Goal: Transaction & Acquisition: Purchase product/service

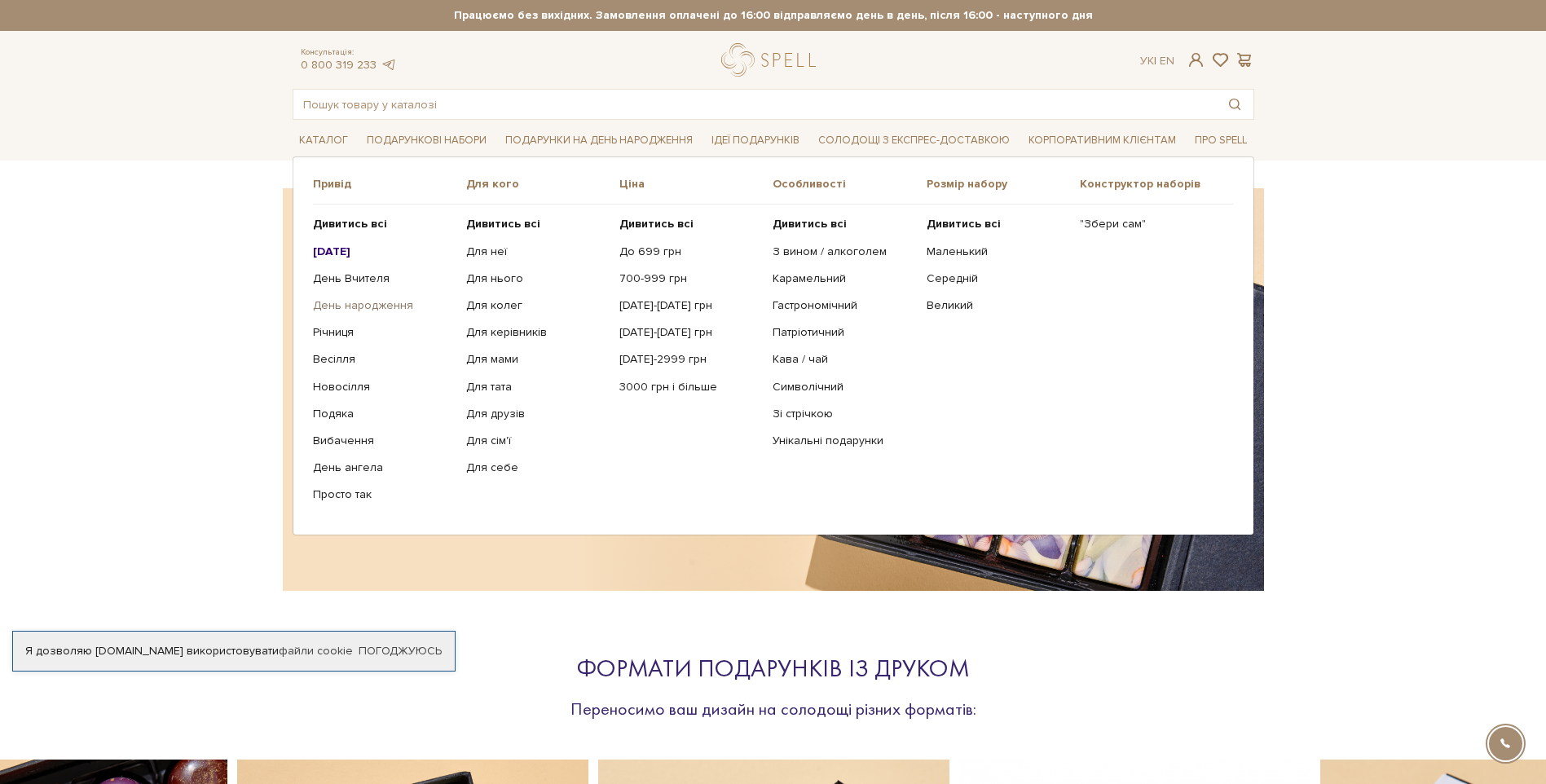
click at [383, 303] on link "День народження" at bounding box center [383, 306] width 141 height 15
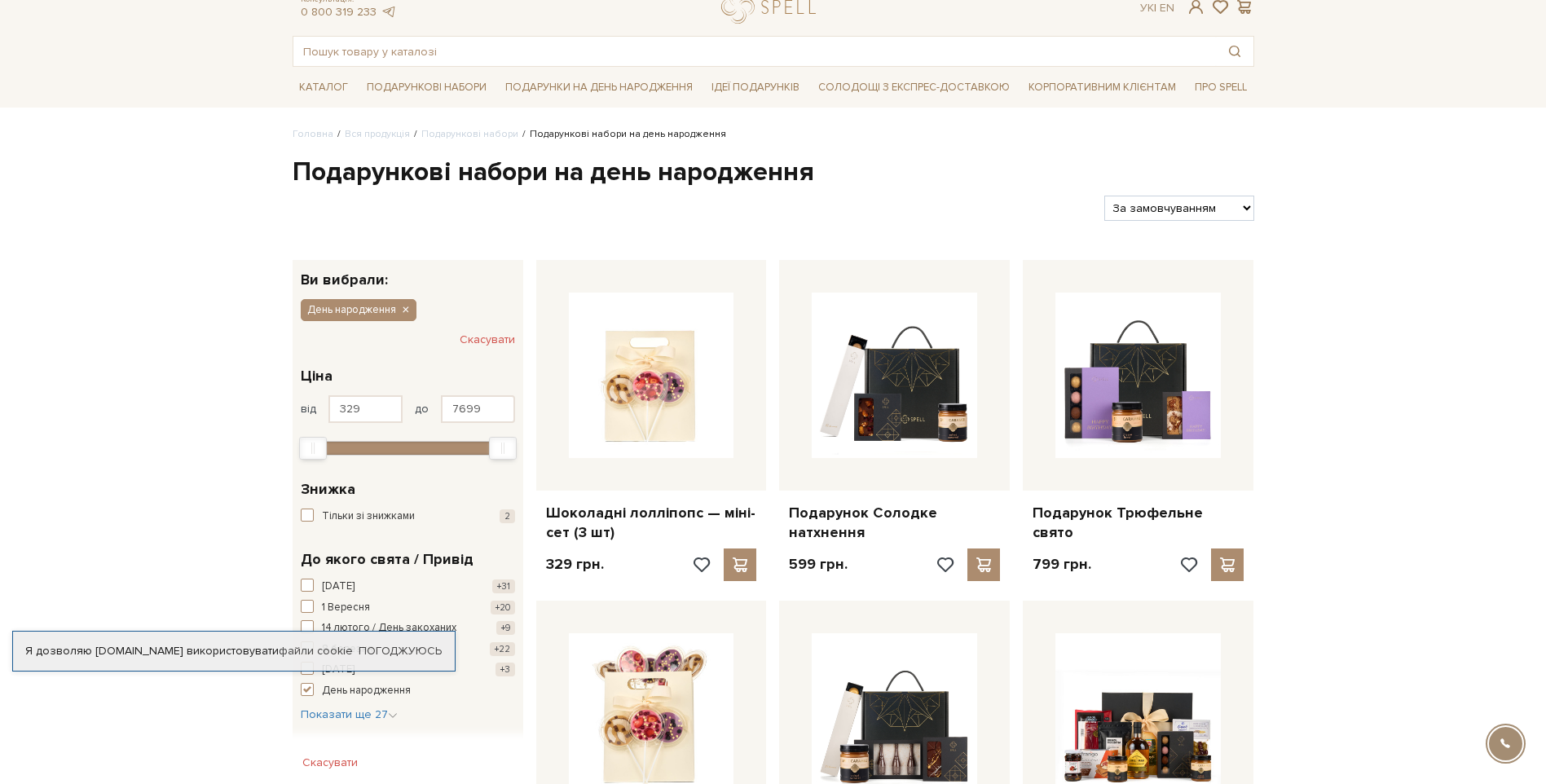
scroll to position [82, 0]
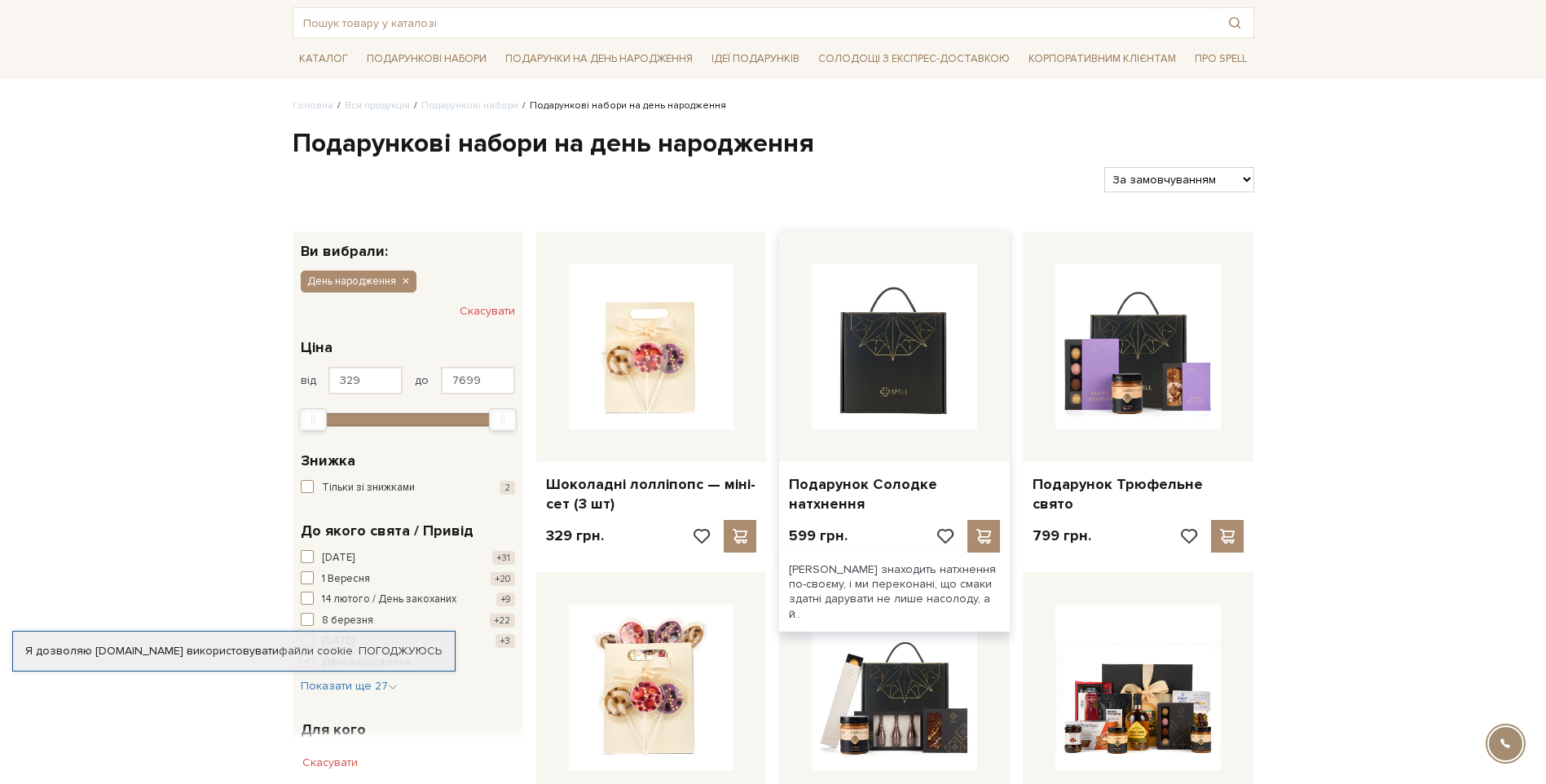
click at [900, 371] on img at bounding box center [894, 347] width 165 height 165
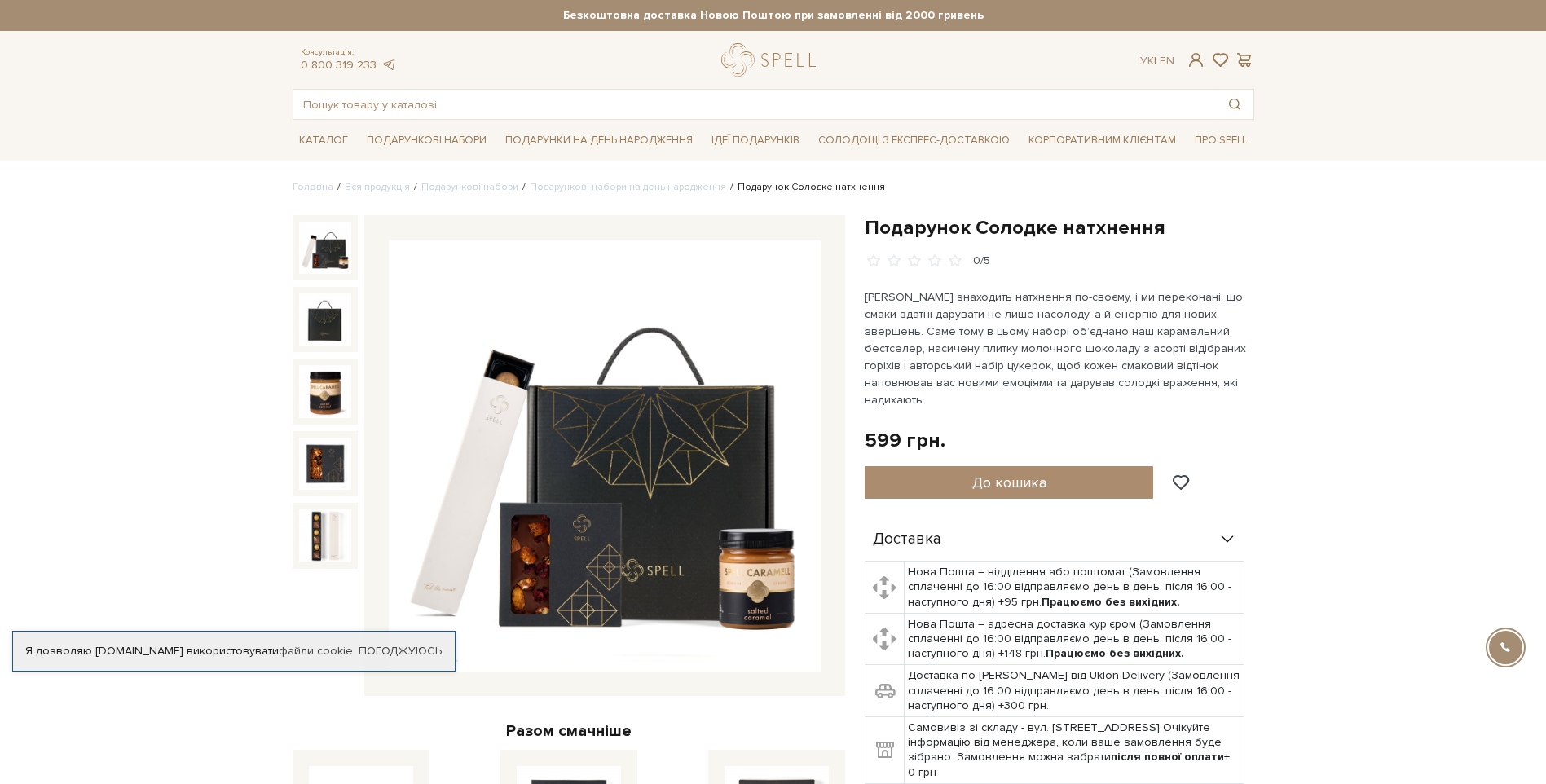
click at [339, 256] on img at bounding box center [325, 248] width 52 height 52
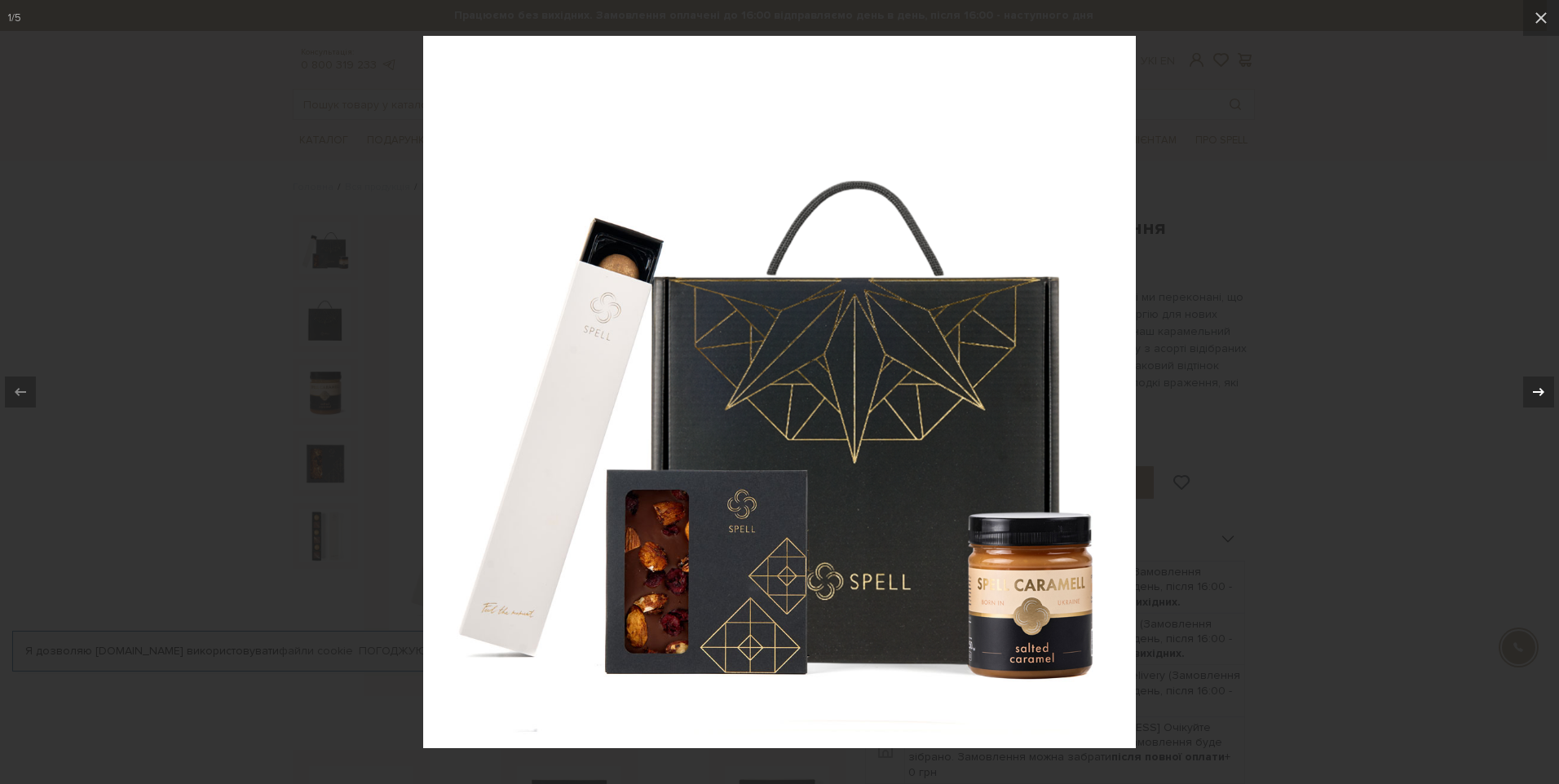
click at [1534, 397] on icon at bounding box center [1539, 392] width 20 height 20
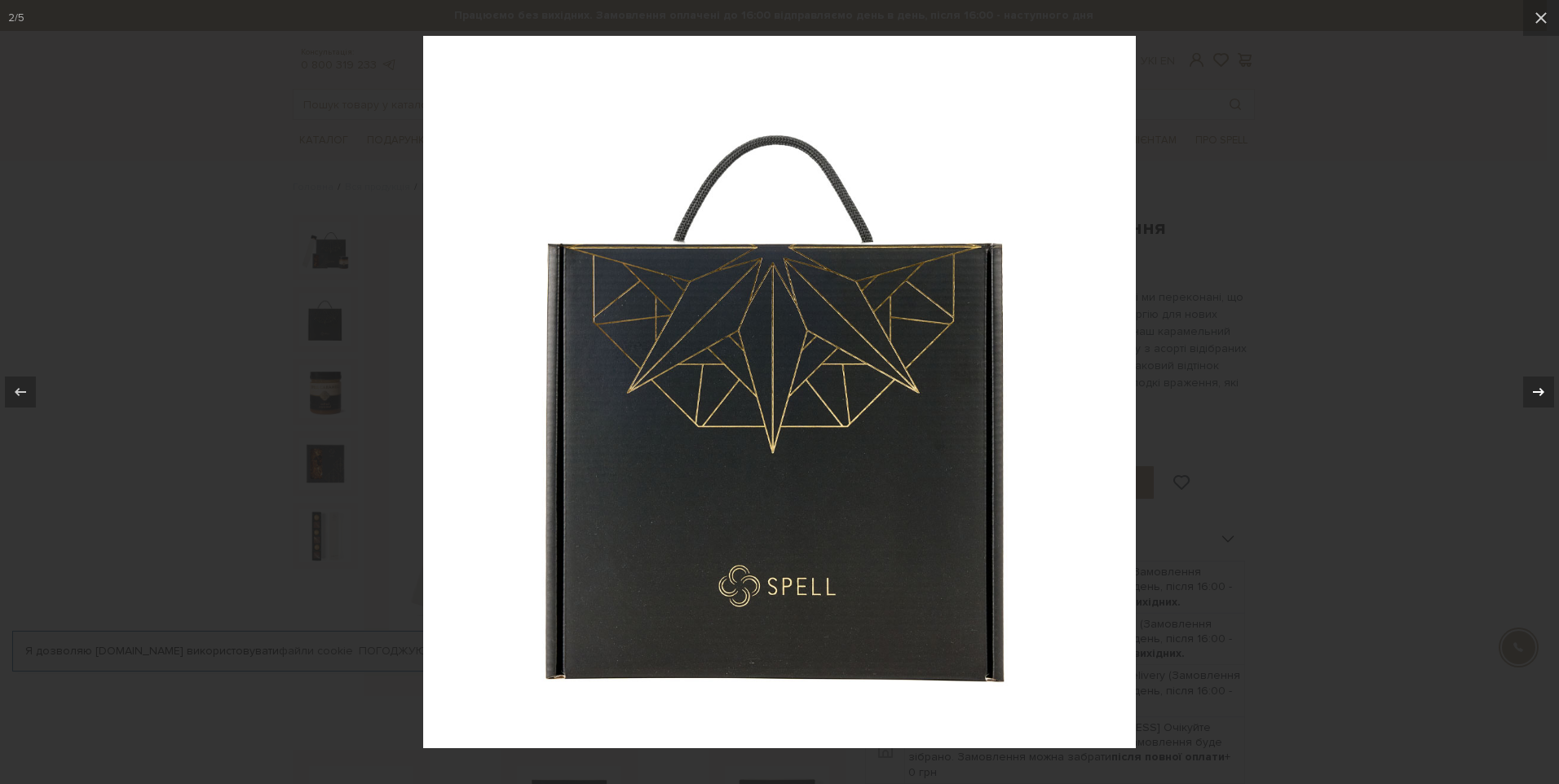
click at [1533, 397] on icon at bounding box center [1539, 392] width 20 height 20
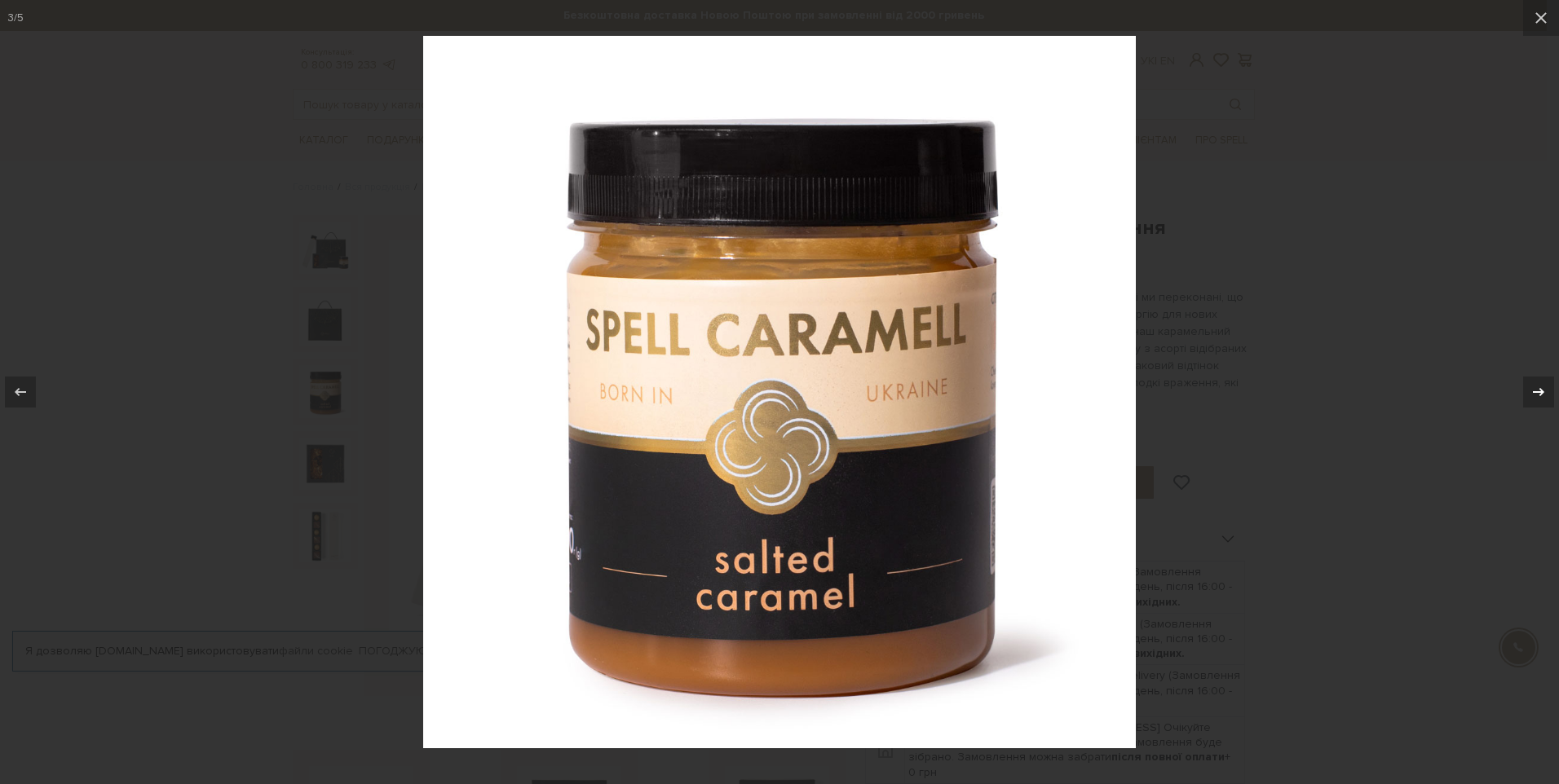
click at [1530, 398] on icon at bounding box center [1539, 392] width 20 height 20
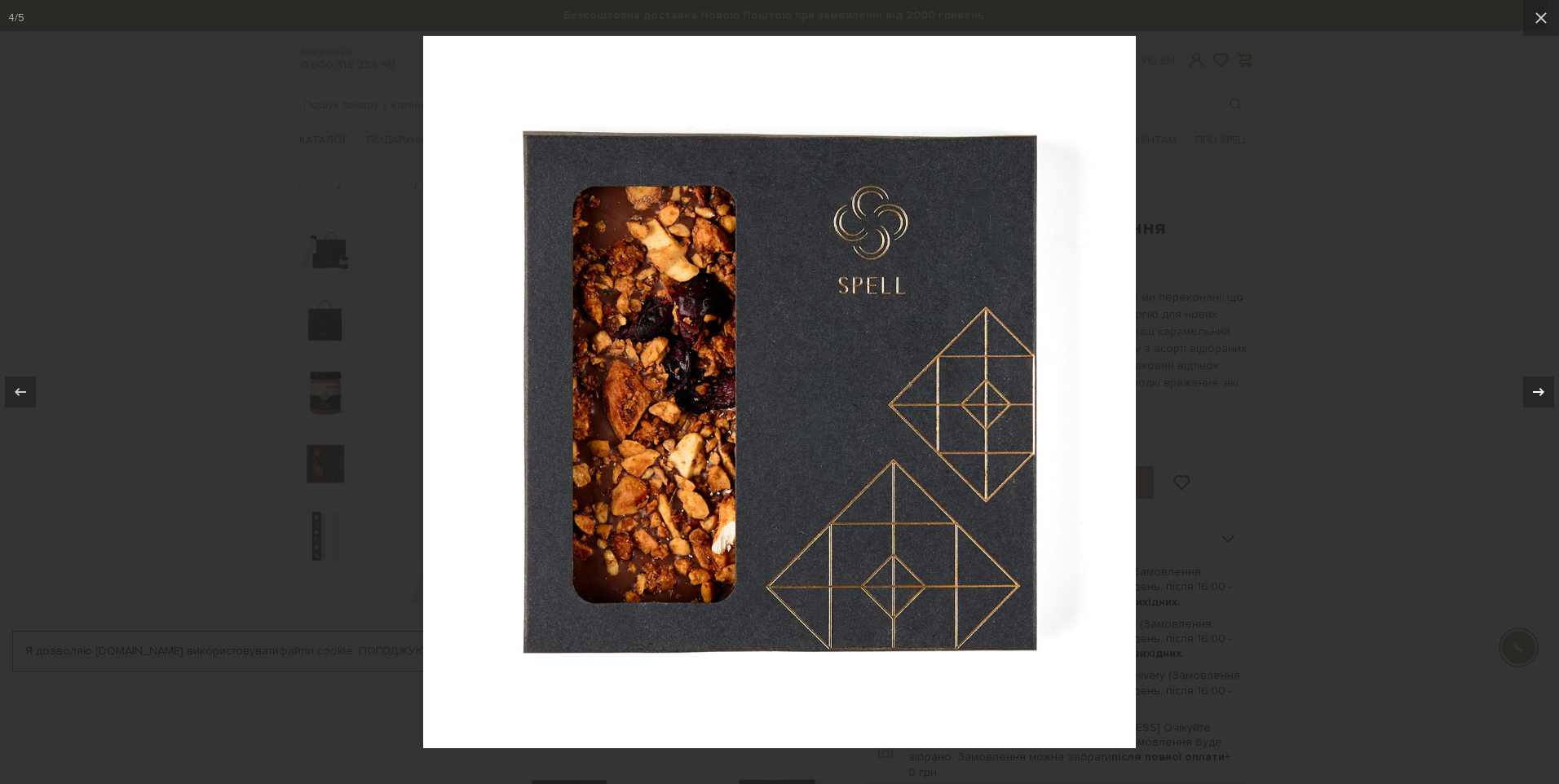
click at [1530, 398] on icon at bounding box center [1539, 392] width 20 height 20
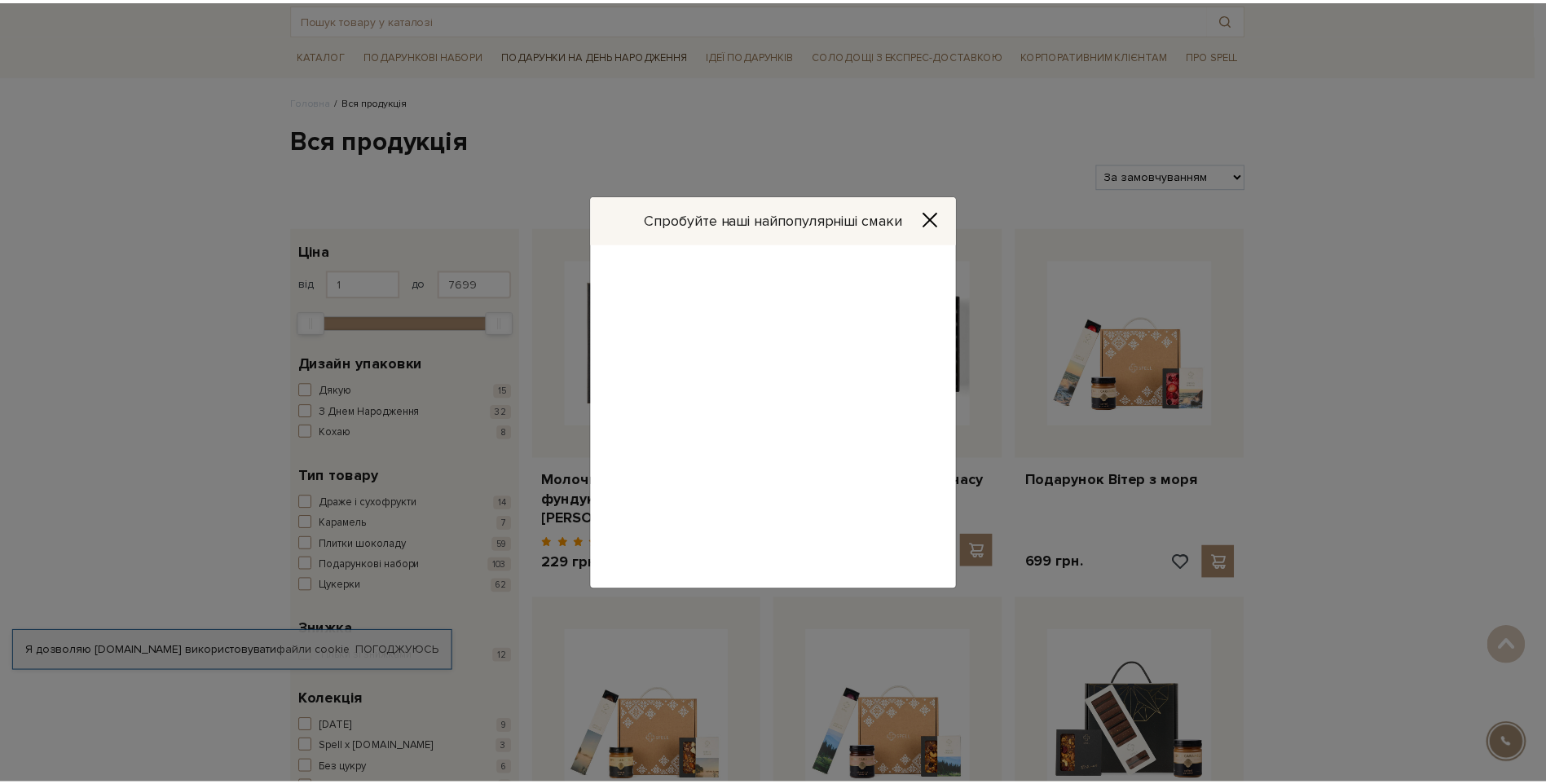
scroll to position [82, 0]
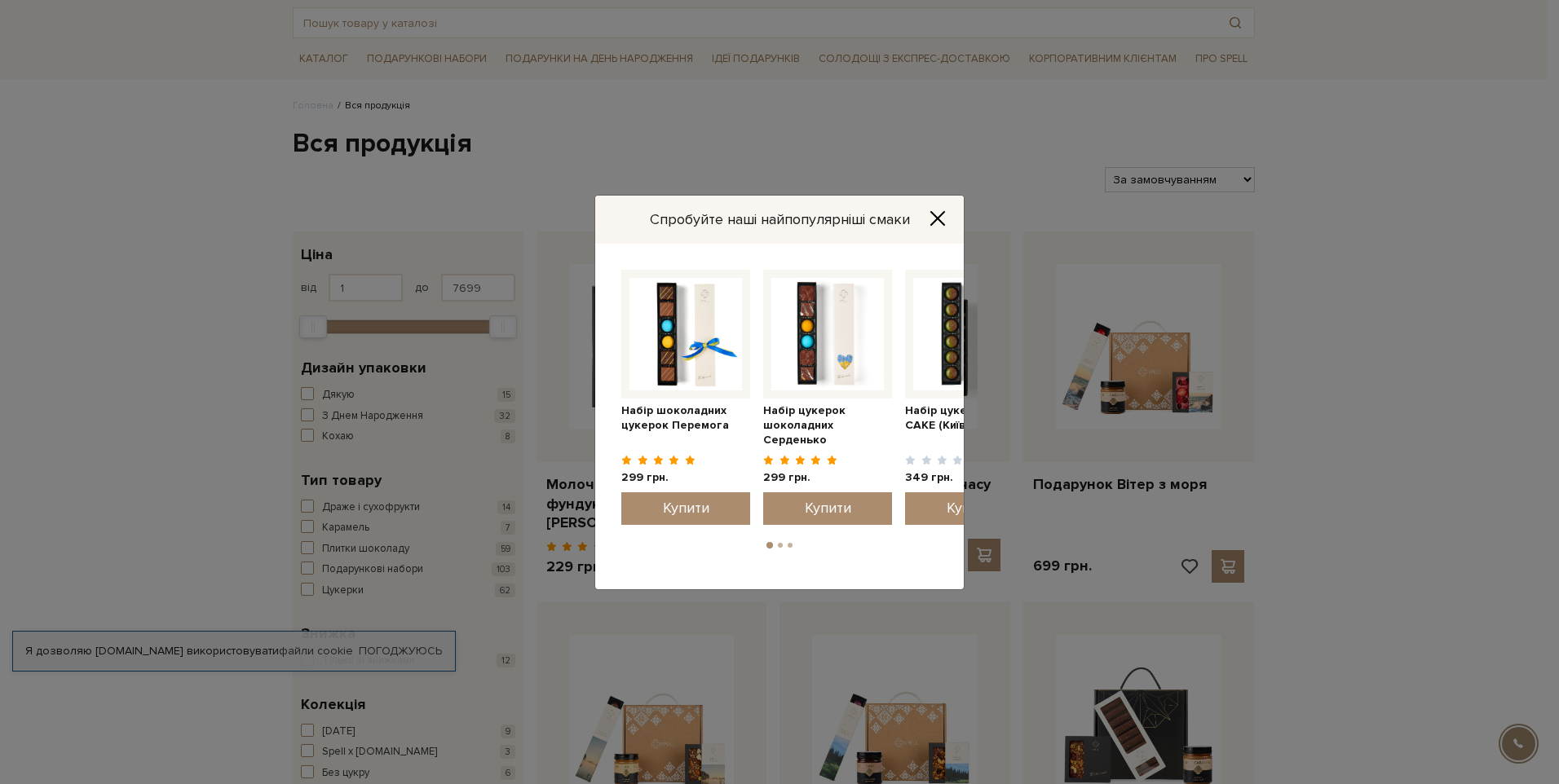
click at [780, 545] on button "2" at bounding box center [780, 545] width 5 height 5
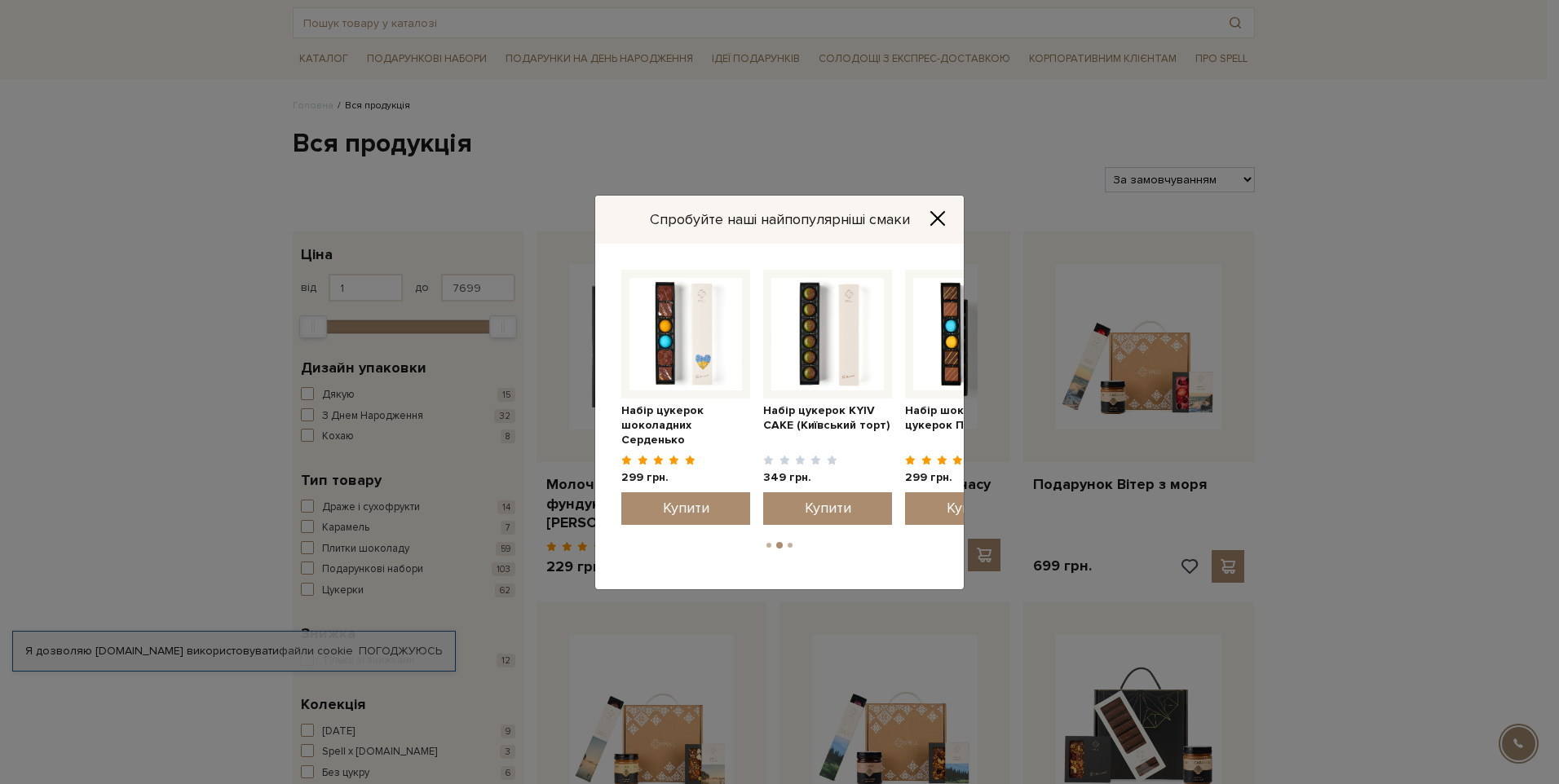
click at [780, 545] on button "2" at bounding box center [780, 545] width 7 height 7
click at [785, 544] on li "3" at bounding box center [790, 545] width 10 height 5
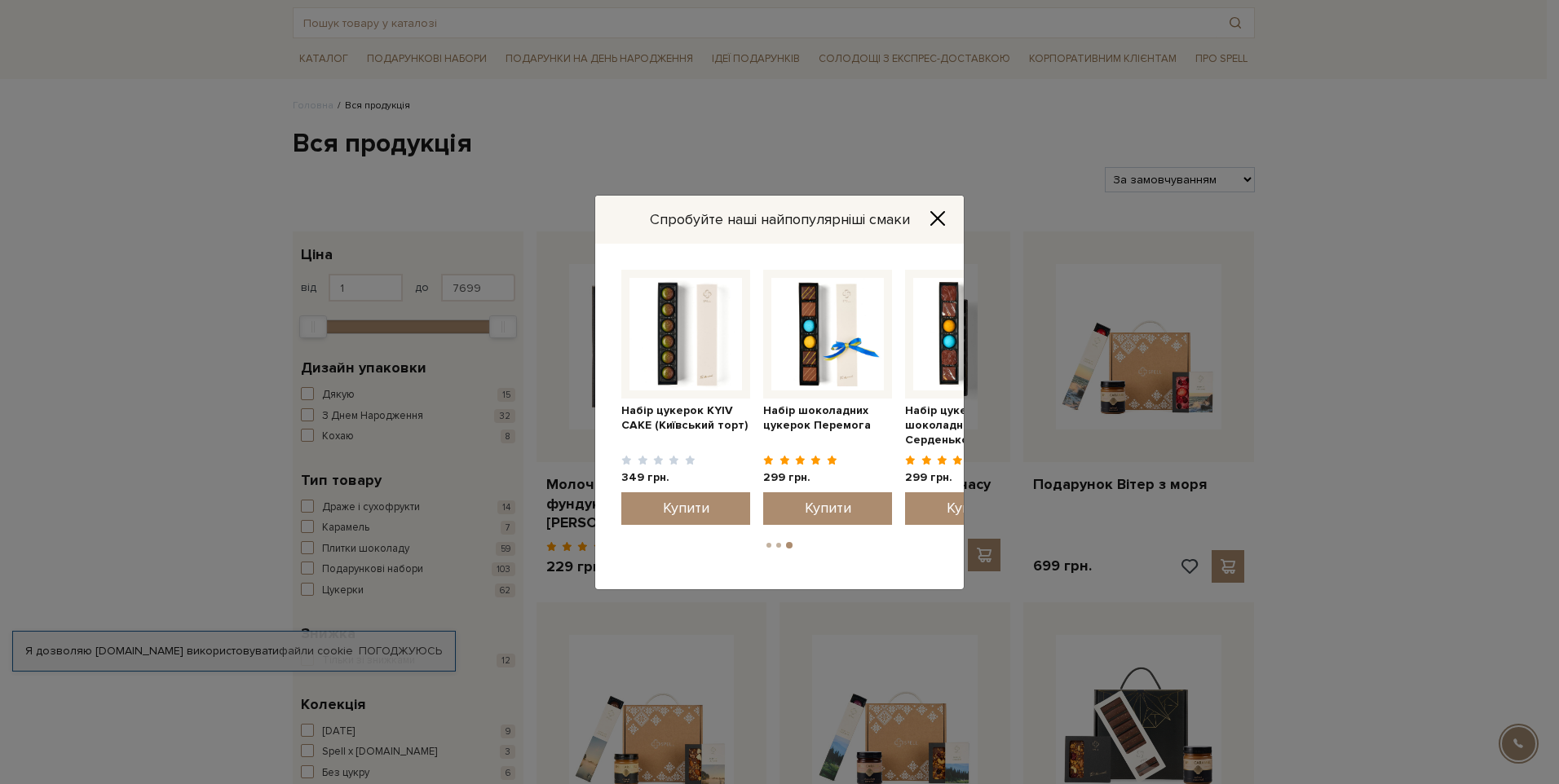
click at [787, 544] on button "3" at bounding box center [789, 545] width 7 height 7
click at [943, 224] on icon "Close" at bounding box center [938, 218] width 16 height 16
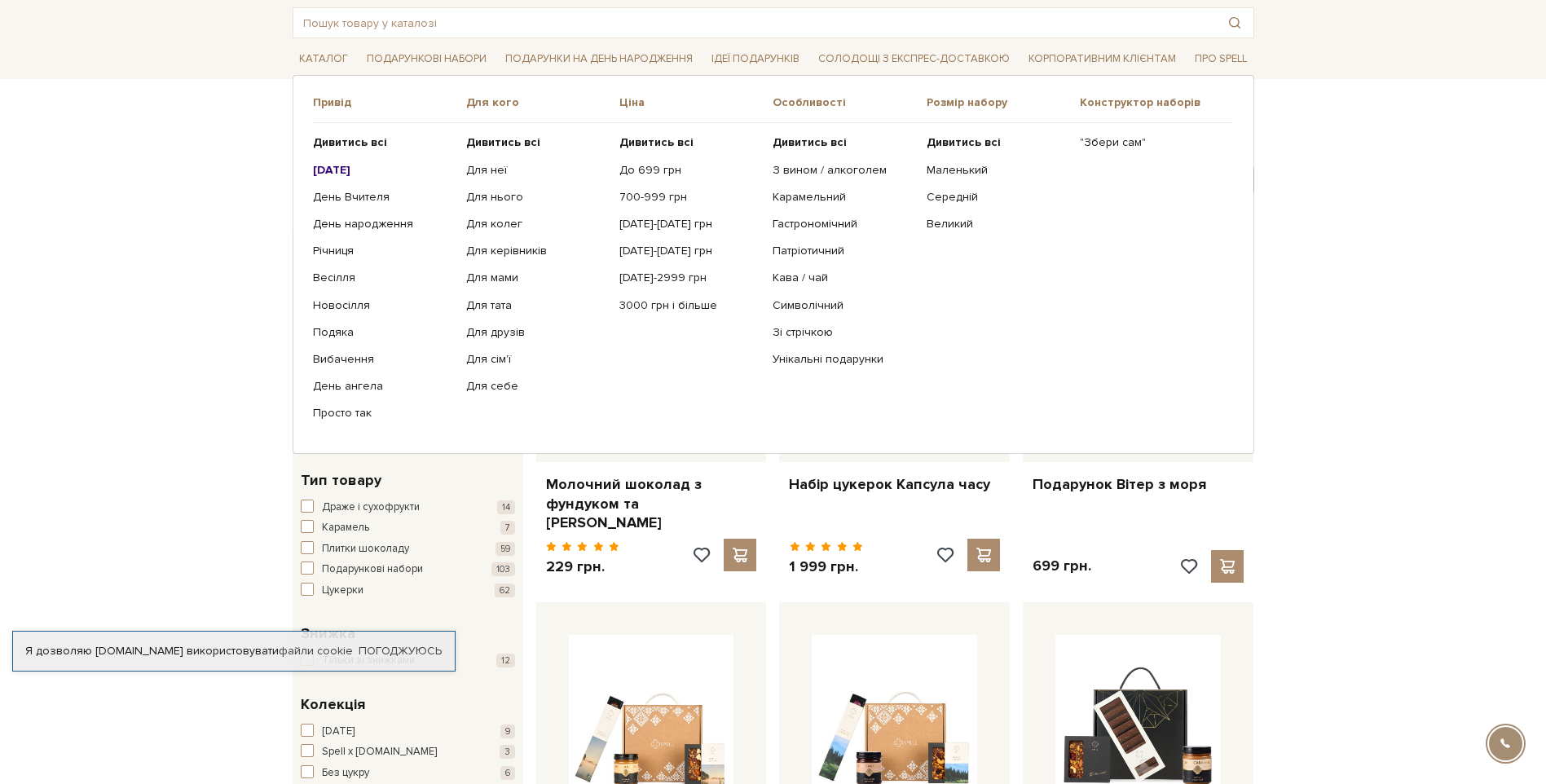
click at [348, 165] on b "[DATE]" at bounding box center [332, 169] width 38 height 14
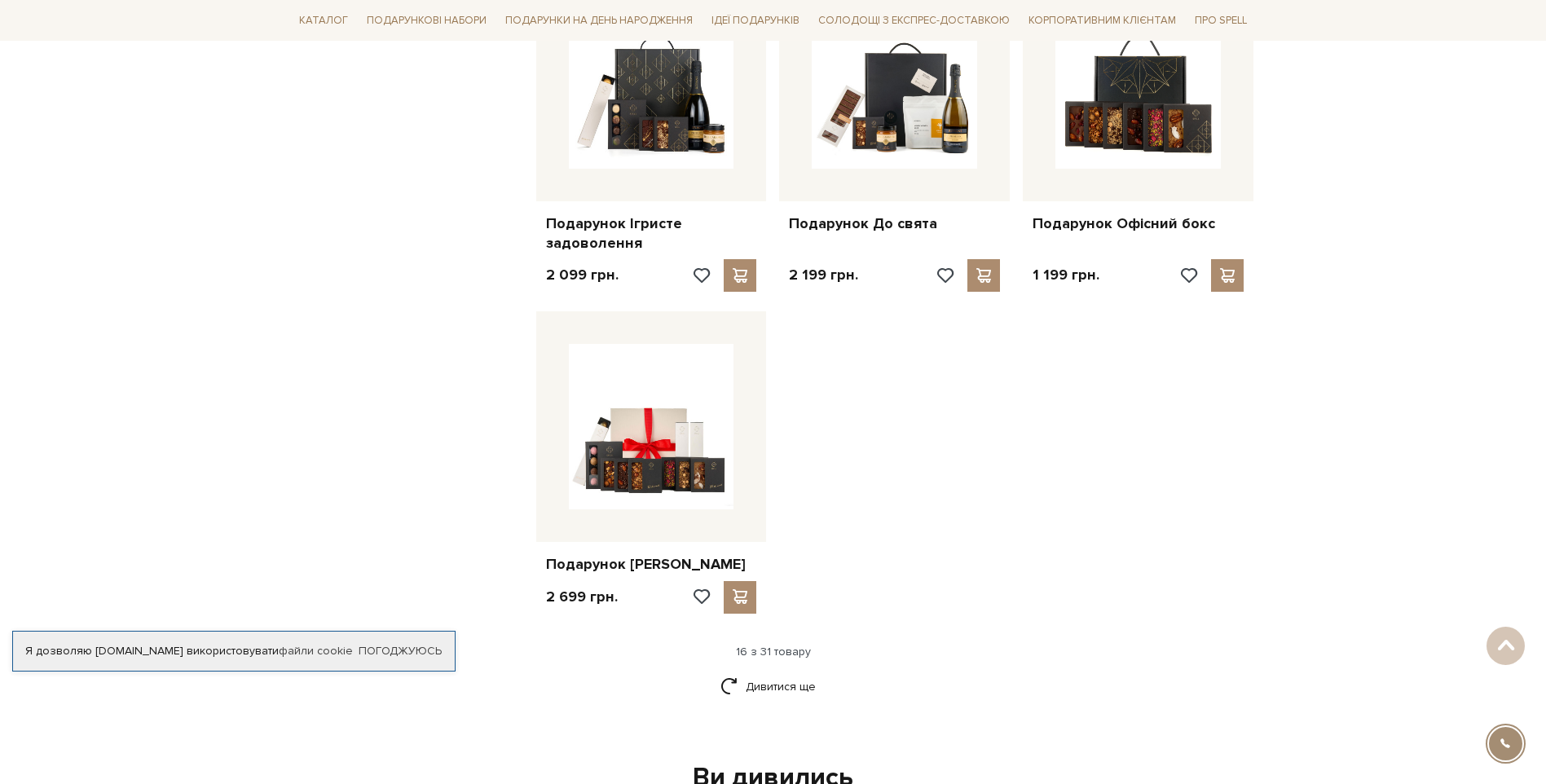
scroll to position [1467, 0]
